Goal: Information Seeking & Learning: Learn about a topic

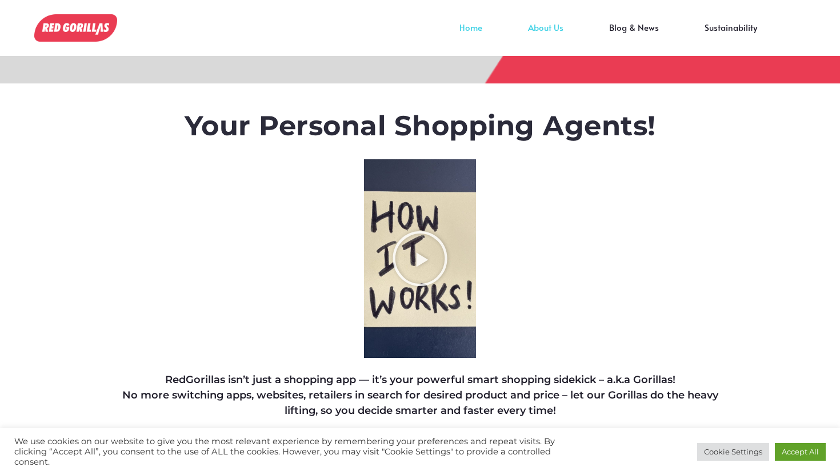
click at [540, 27] on link "About Us" at bounding box center [545, 35] width 81 height 17
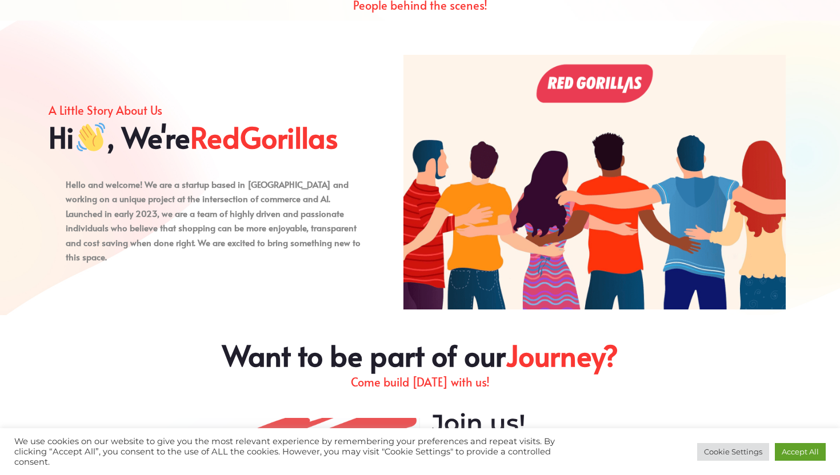
scroll to position [114, 0]
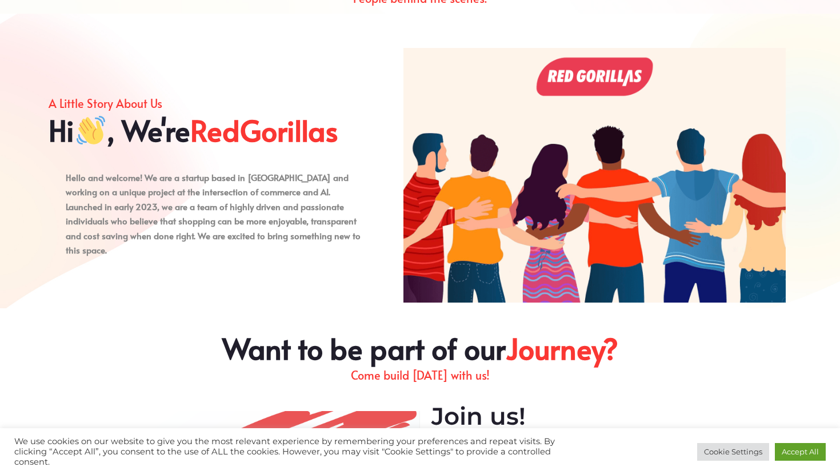
click at [331, 242] on strong "Hello and welcome! We are a startup based in [GEOGRAPHIC_DATA] and working on a…" at bounding box center [211, 206] width 291 height 70
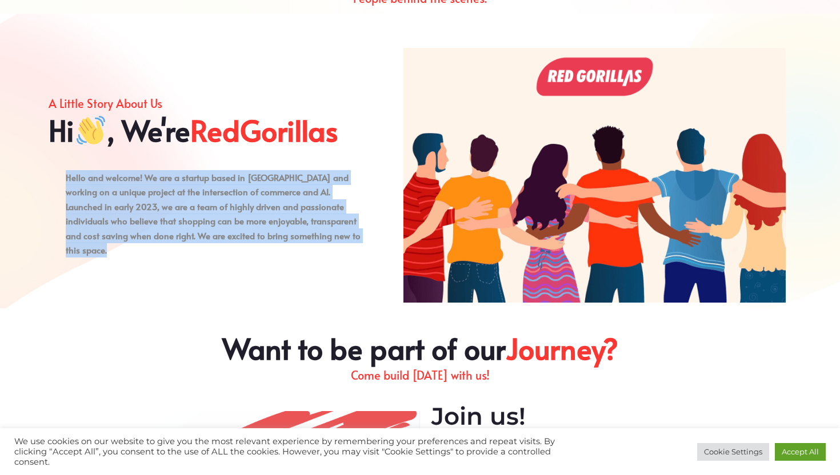
click at [216, 271] on div "A Little Story About Us Hi , We're RedGorillas Hello and welcome! We are a star…" at bounding box center [209, 175] width 320 height 266
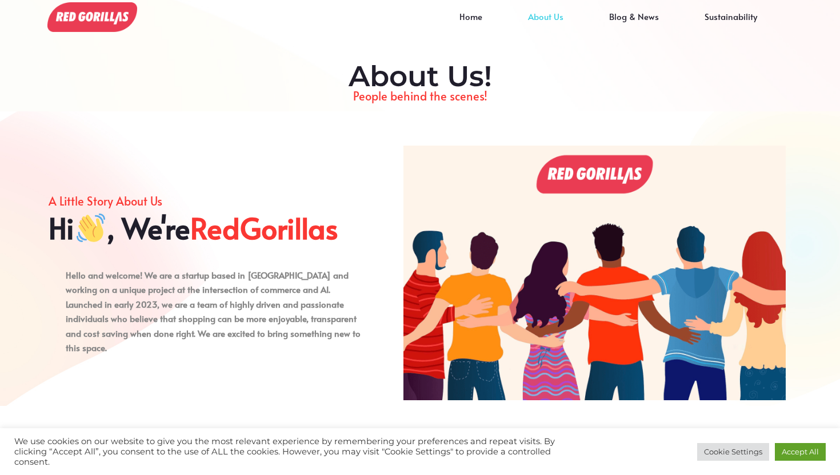
scroll to position [0, 0]
